Goal: Book appointment/travel/reservation

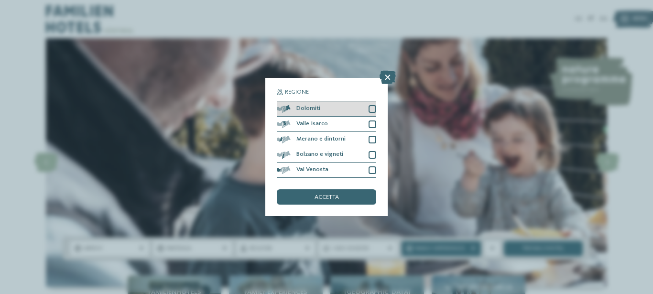
click at [373, 106] on div at bounding box center [373, 109] width 8 height 8
click at [328, 195] on div "accetta" at bounding box center [326, 196] width 99 height 15
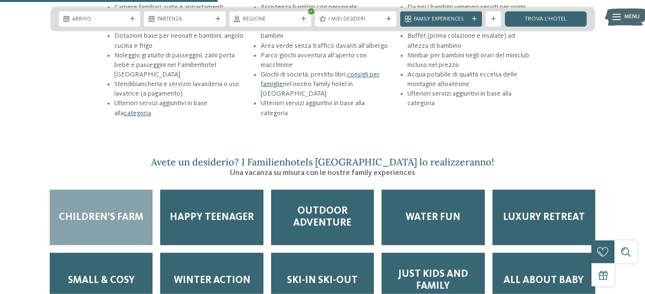
scroll to position [1171, 0]
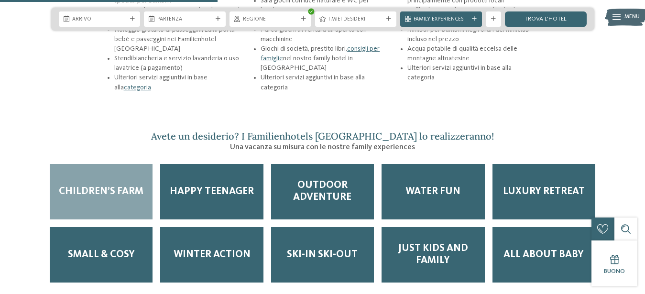
click at [120, 186] on span "Children’s Farm" at bounding box center [101, 192] width 85 height 12
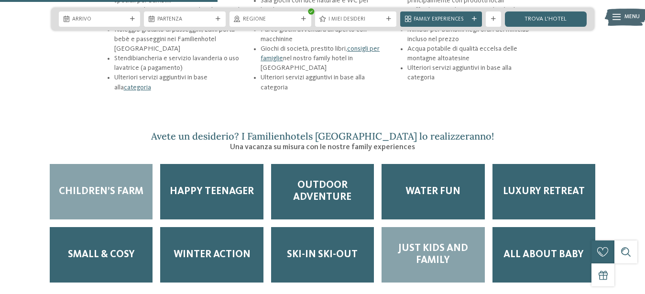
click at [429, 243] on span "Just kids and family" at bounding box center [433, 255] width 88 height 24
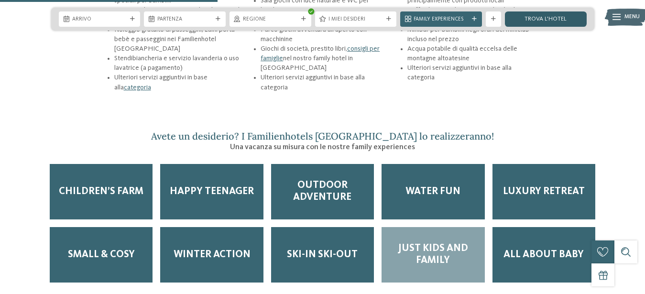
click at [573, 17] on link "trova l’hotel" at bounding box center [546, 18] width 82 height 15
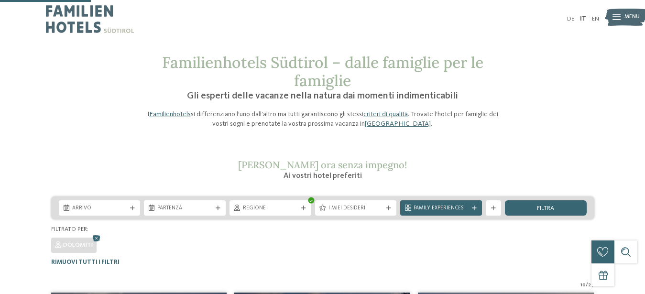
scroll to position [198, 0]
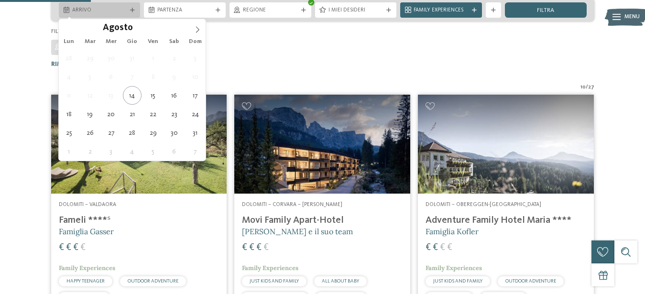
click at [88, 10] on span "Arrivo" at bounding box center [99, 11] width 55 height 8
click at [196, 30] on icon at bounding box center [197, 29] width 7 height 7
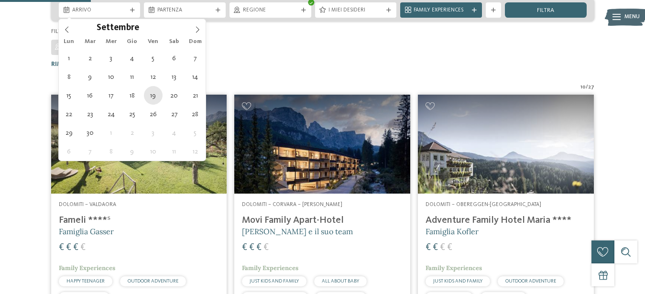
type div "[DATE]"
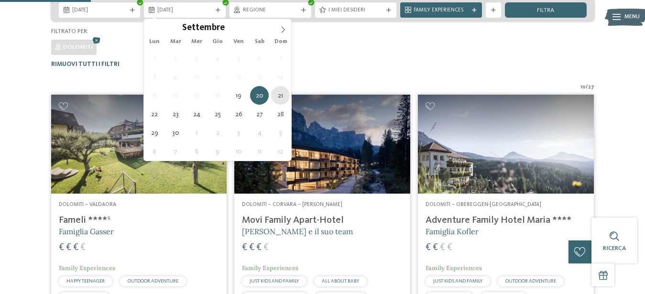
type div "[DATE]"
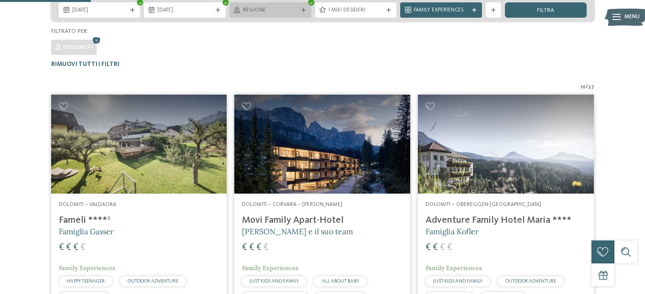
click at [268, 8] on span "Regione" at bounding box center [270, 11] width 55 height 8
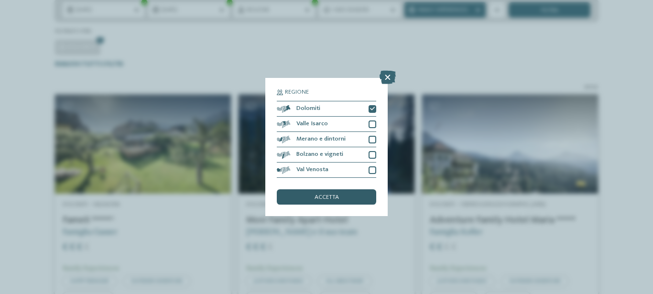
click at [351, 197] on div "accetta" at bounding box center [326, 196] width 99 height 15
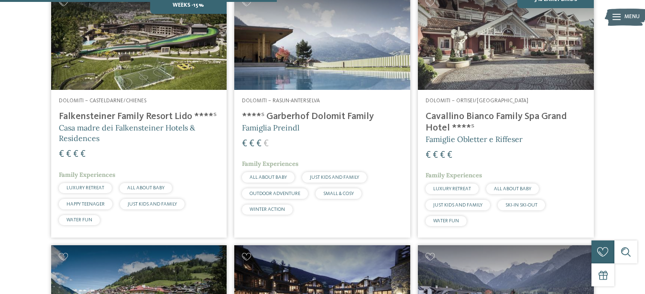
scroll to position [334, 0]
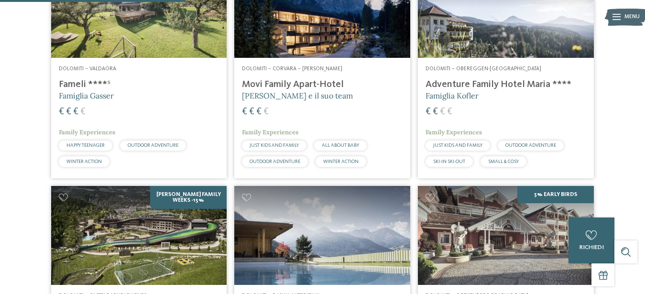
click at [351, 36] on img at bounding box center [322, 8] width 176 height 99
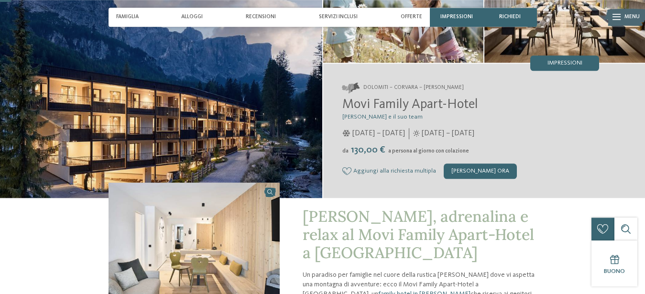
scroll to position [49, 0]
